Goal: Navigation & Orientation: Find specific page/section

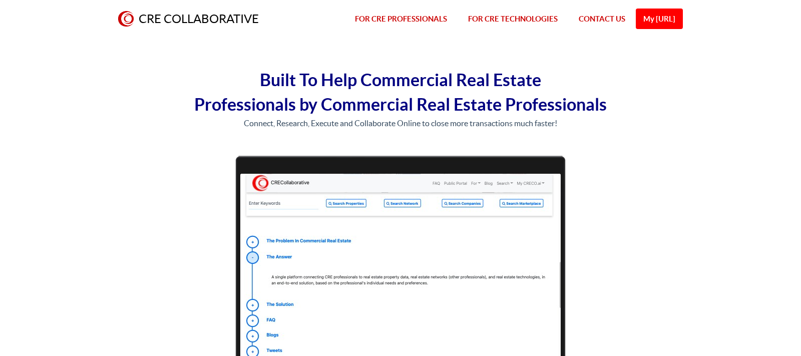
click at [405, 19] on link "FOR CRE PROFESSIONALS" at bounding box center [400, 19] width 113 height 38
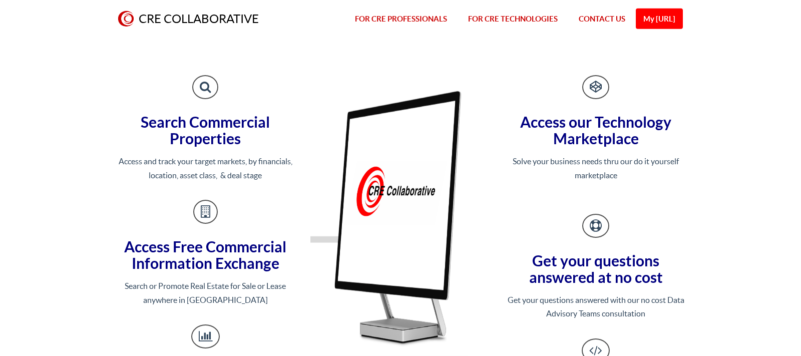
scroll to position [788, 0]
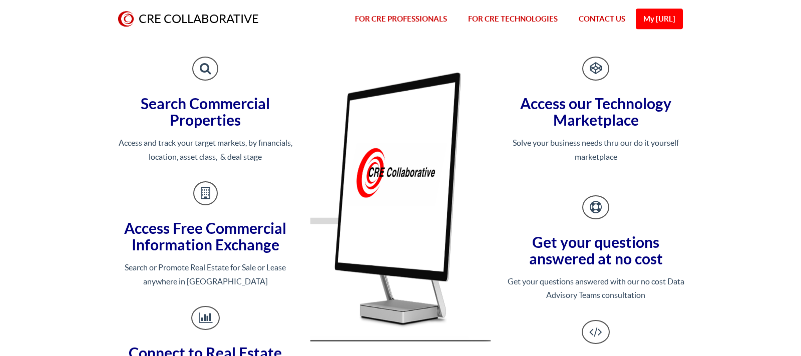
click at [196, 120] on span "Search Commercial Properties" at bounding box center [205, 112] width 129 height 34
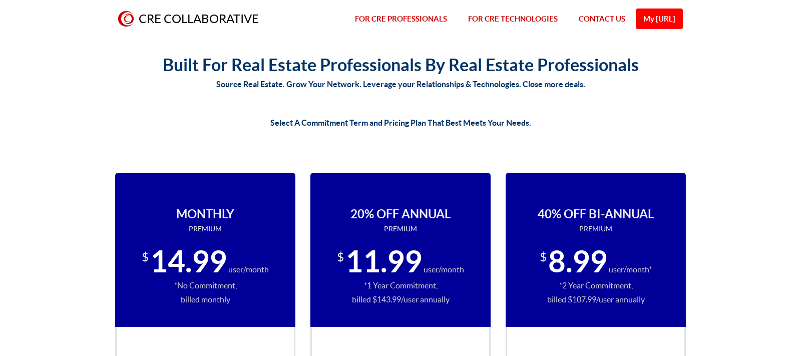
click at [653, 21] on link "My [URL]" at bounding box center [659, 19] width 47 height 21
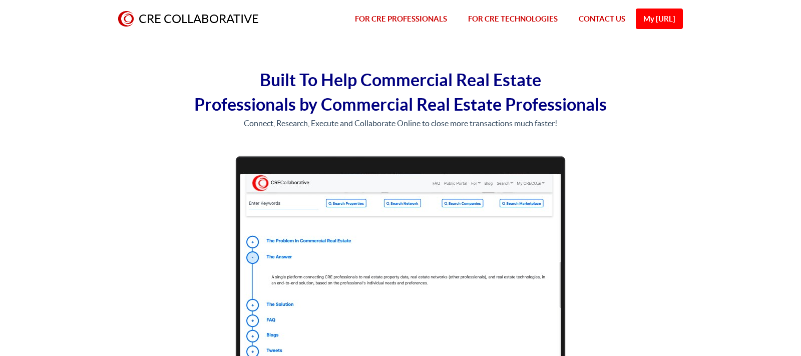
scroll to position [788, 0]
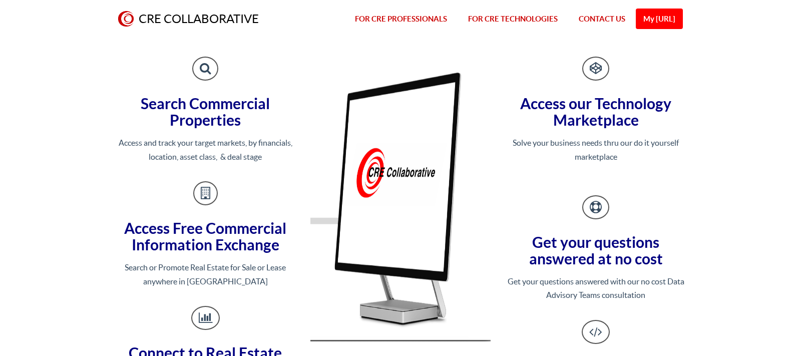
click at [207, 70] on span at bounding box center [205, 69] width 26 height 24
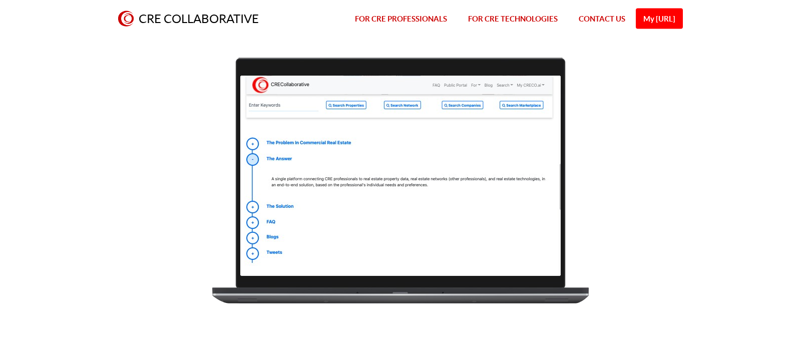
scroll to position [102, 0]
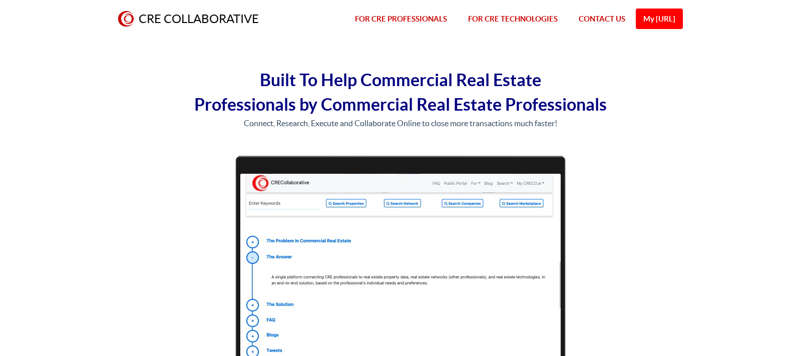
scroll to position [788, 0]
